Goal: Transaction & Acquisition: Purchase product/service

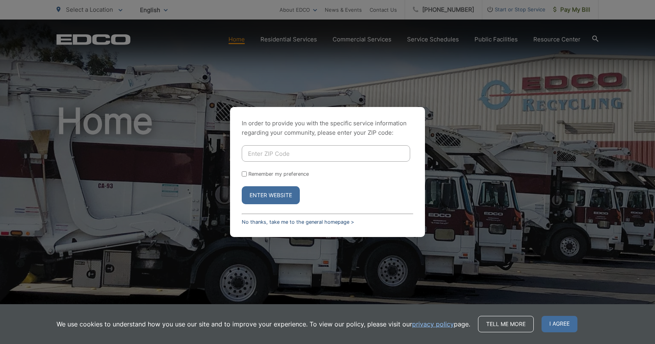
click at [265, 223] on link "No thanks, take me to the general homepage >" at bounding box center [298, 222] width 112 height 6
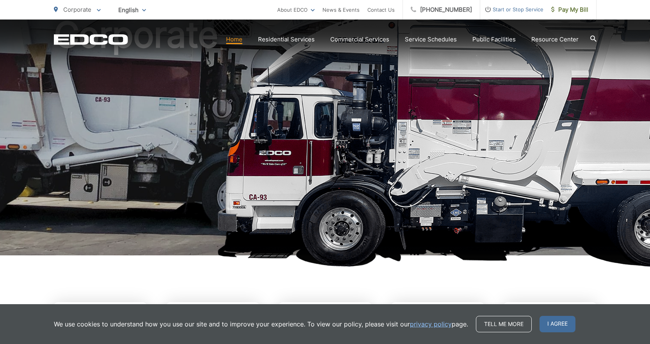
scroll to position [88, 0]
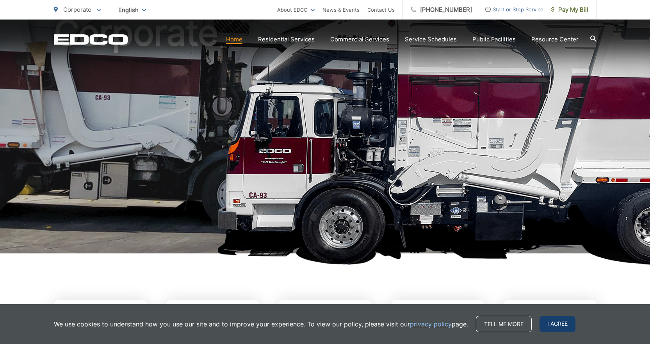
click at [556, 321] on span "I agree" at bounding box center [557, 324] width 36 height 16
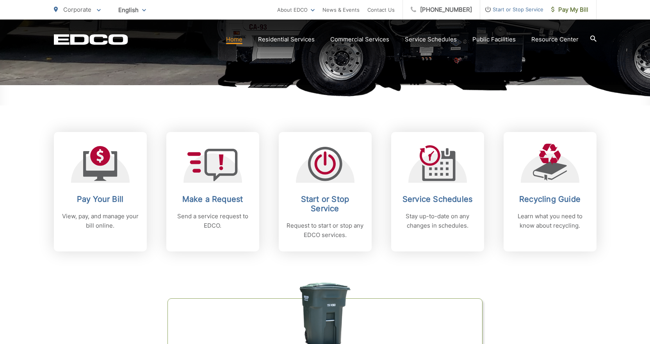
scroll to position [258, 0]
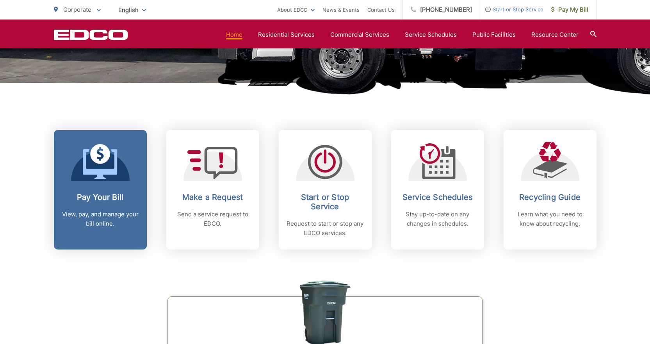
click at [92, 195] on h2 "Pay Your Bill" at bounding box center [100, 196] width 77 height 9
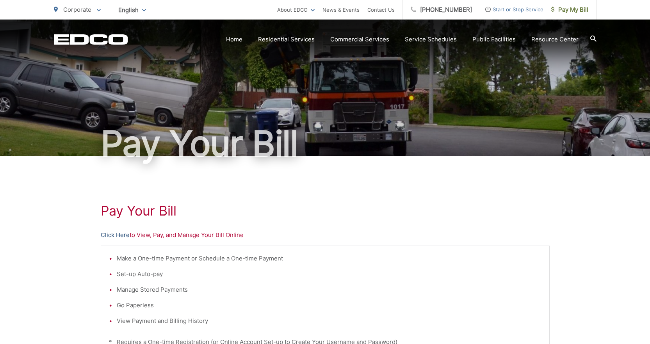
click at [106, 235] on link "Click Here" at bounding box center [115, 234] width 29 height 9
